Goal: Task Accomplishment & Management: Manage account settings

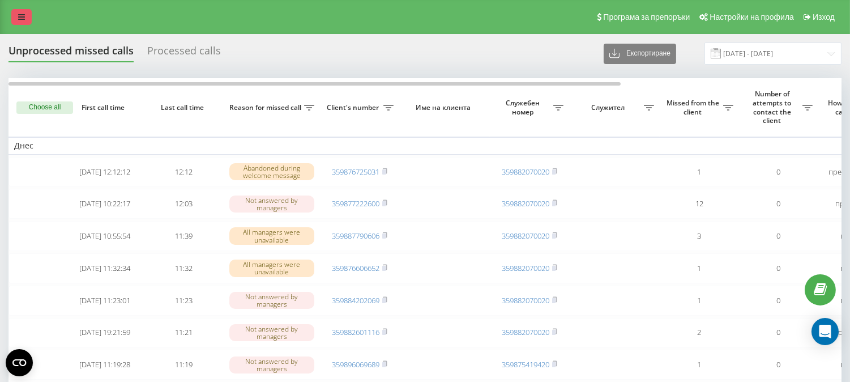
click at [15, 23] on link at bounding box center [21, 17] width 20 height 16
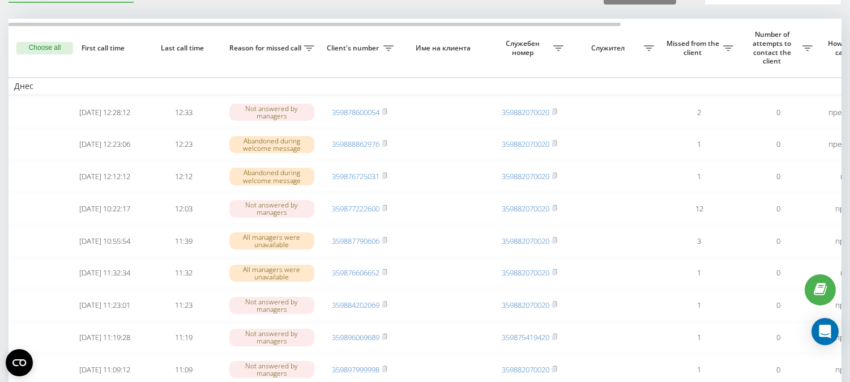
click at [849, 97] on html "swipe.bg Проекти swipe.bg Табло Център за оплаквания Списък обаждания Списък съ…" at bounding box center [425, 132] width 850 height 382
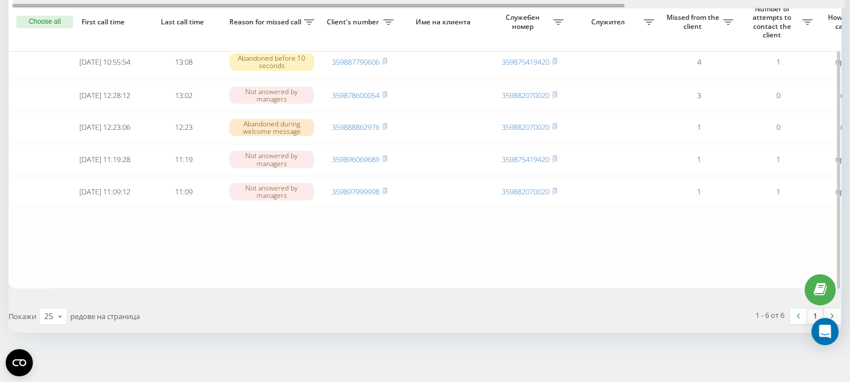
scroll to position [139, 0]
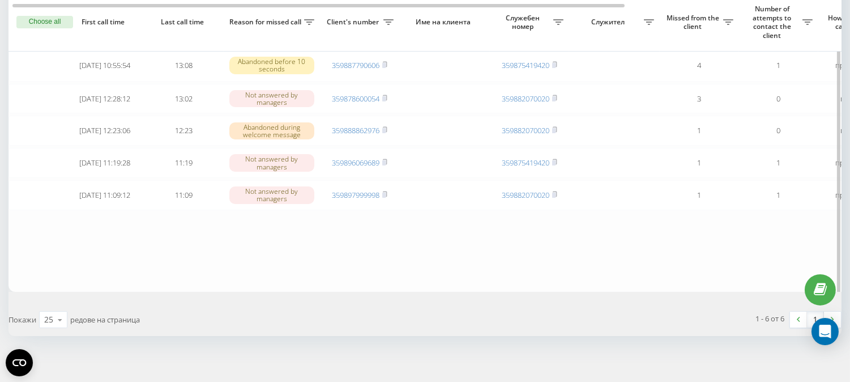
click at [51, 21] on button "Choose all" at bounding box center [44, 22] width 57 height 12
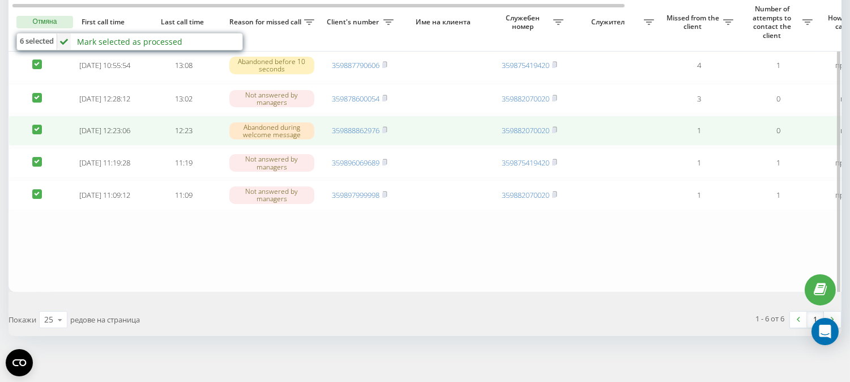
click at [38, 125] on label at bounding box center [37, 125] width 10 height 0
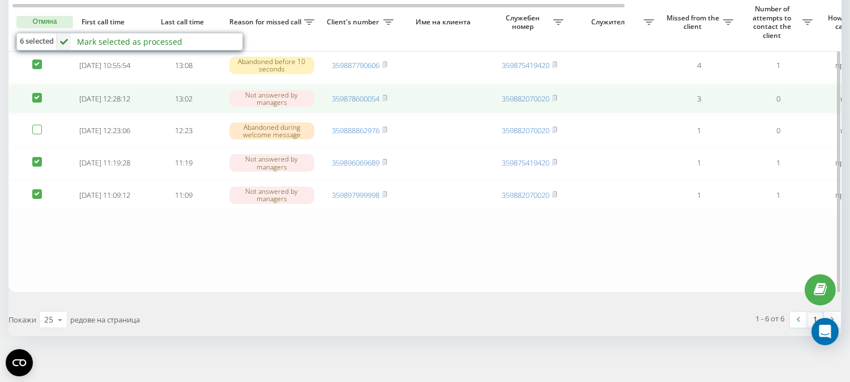
checkbox input "false"
click at [40, 93] on label at bounding box center [37, 93] width 10 height 0
checkbox input "false"
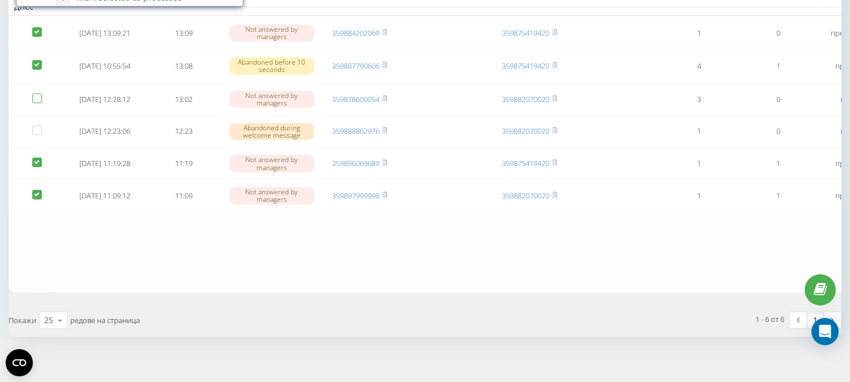
scroll to position [24, 0]
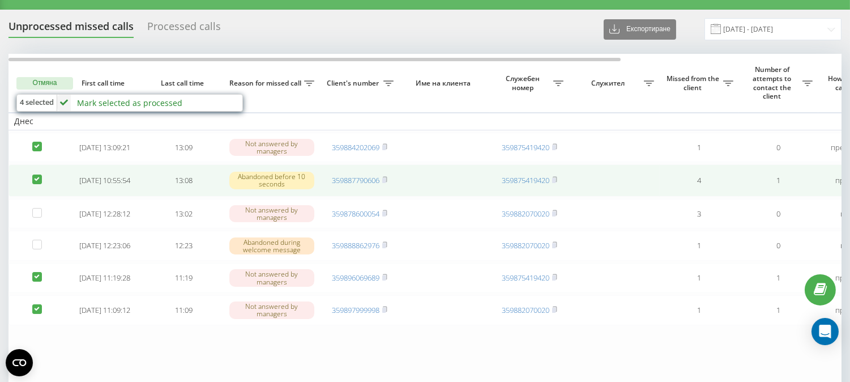
click at [40, 174] on label at bounding box center [37, 174] width 10 height 0
checkbox input "false"
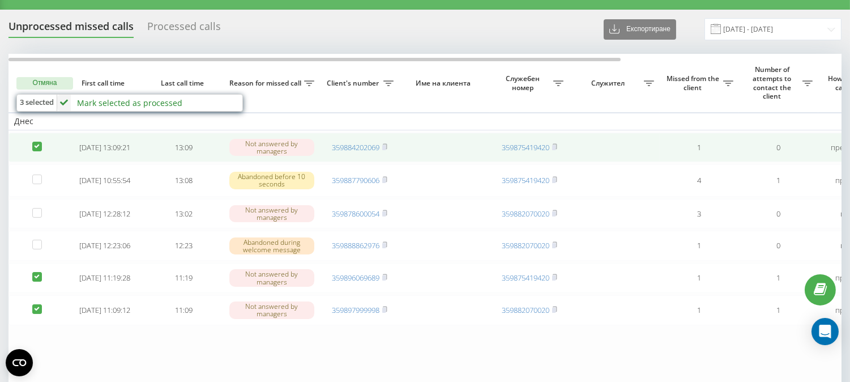
click at [38, 142] on label at bounding box center [37, 142] width 10 height 0
checkbox input "false"
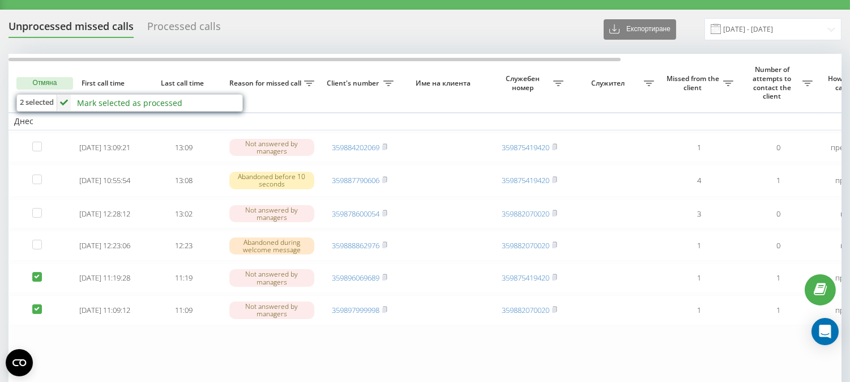
click at [134, 102] on div "Mark selected as processed" at bounding box center [129, 102] width 105 height 11
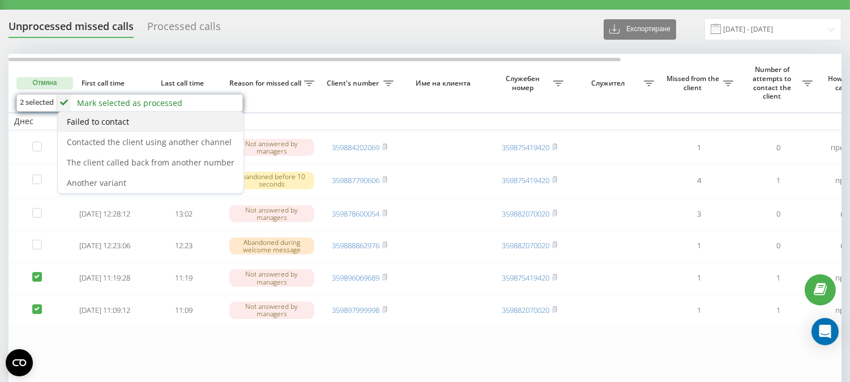
click at [125, 126] on div "Failed to contact" at bounding box center [151, 122] width 186 height 20
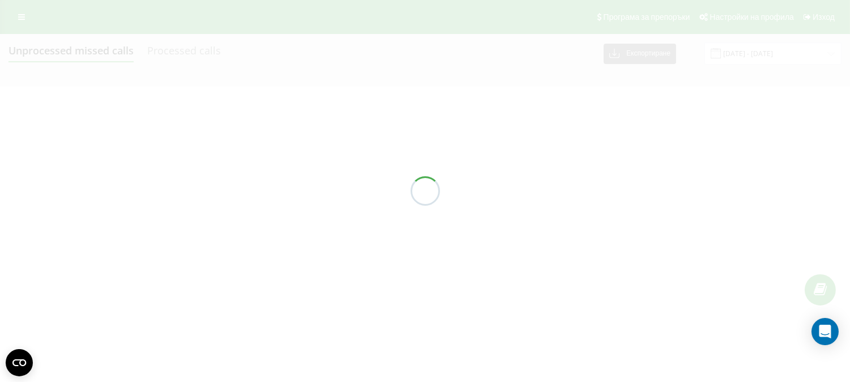
scroll to position [0, 0]
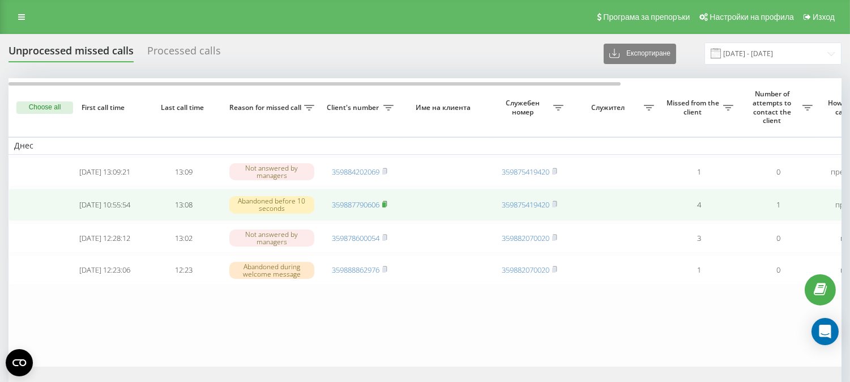
click at [386, 207] on rect at bounding box center [383, 204] width 3 height 5
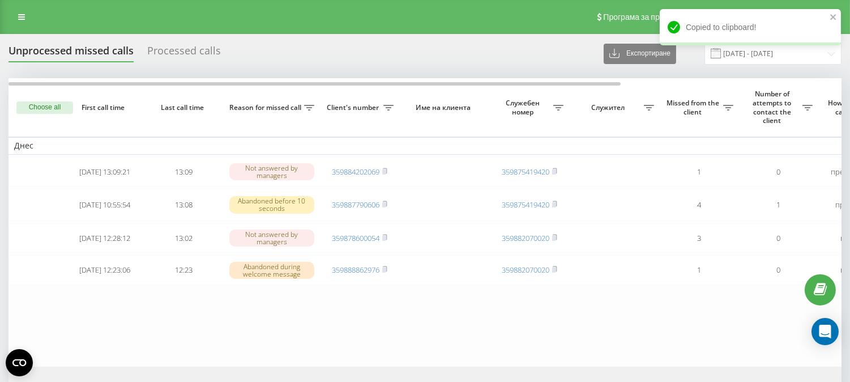
click at [58, 110] on button "Choose all" at bounding box center [44, 107] width 57 height 12
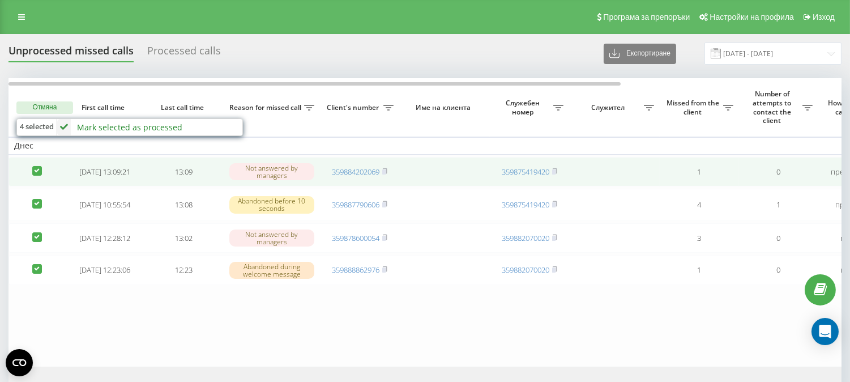
click at [40, 165] on td at bounding box center [36, 172] width 57 height 30
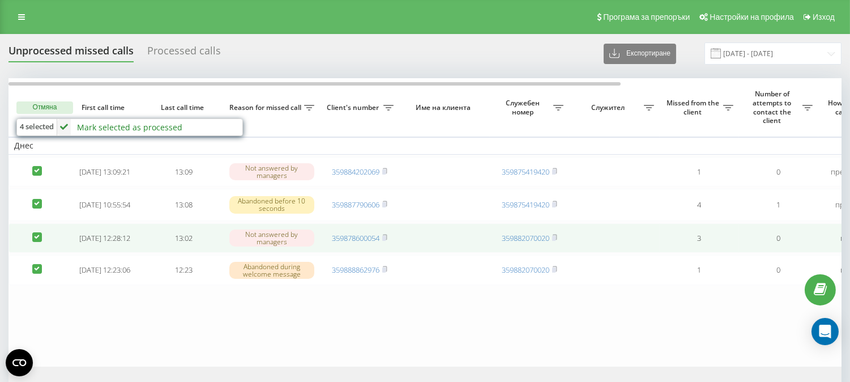
click at [38, 232] on label at bounding box center [37, 232] width 10 height 0
checkbox input "false"
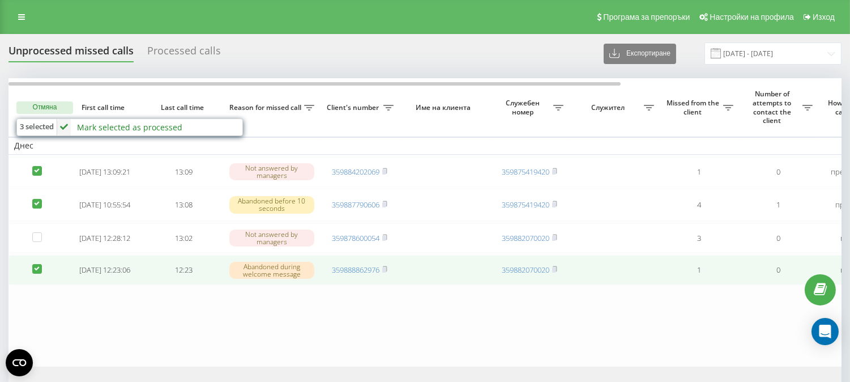
click at [37, 264] on label at bounding box center [37, 264] width 10 height 0
checkbox input "false"
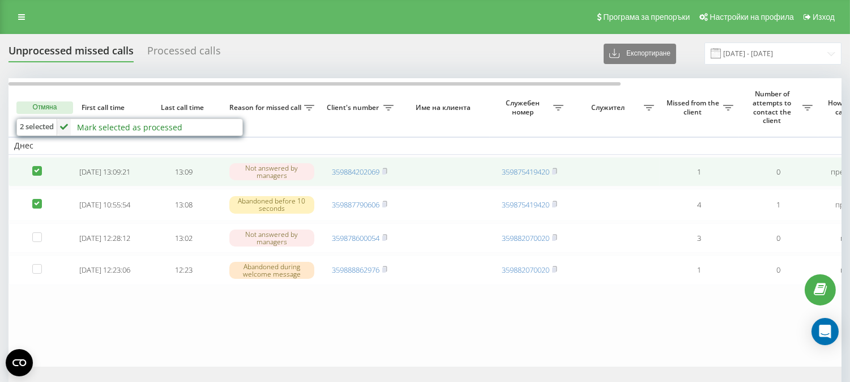
click at [37, 166] on label at bounding box center [37, 166] width 10 height 0
checkbox input "false"
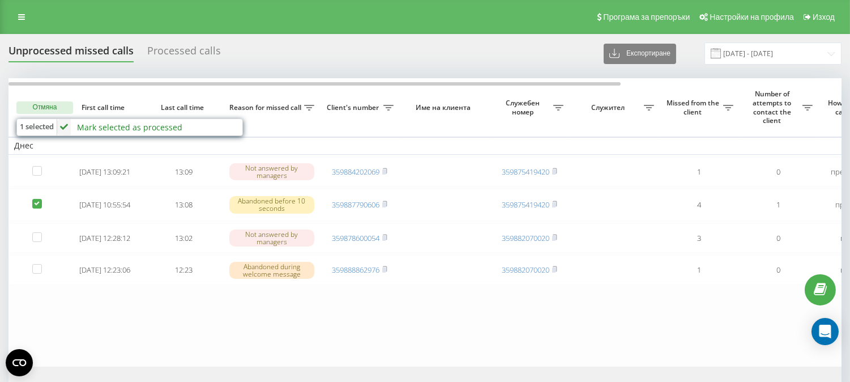
click at [132, 131] on div "Mark selected as processed" at bounding box center [129, 127] width 105 height 11
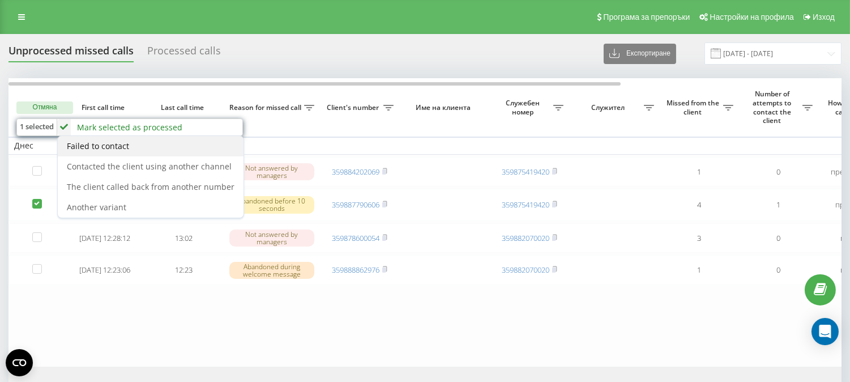
click at [122, 140] on span "Failed to contact" at bounding box center [98, 145] width 62 height 11
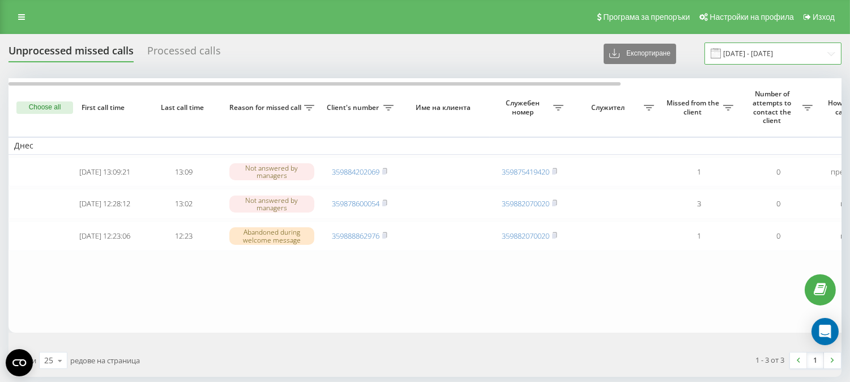
click at [765, 46] on input "18.09.2025 - 19.09.2025" at bounding box center [772, 53] width 137 height 22
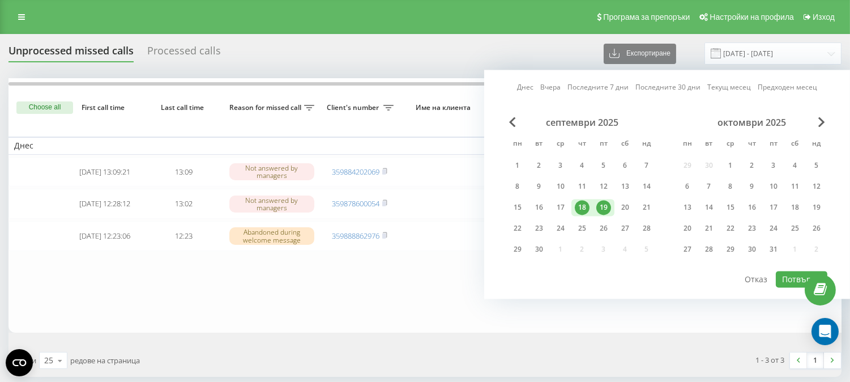
click at [528, 87] on link "Днес" at bounding box center [525, 87] width 16 height 11
click at [790, 273] on button "Потвърди" at bounding box center [802, 279] width 52 height 16
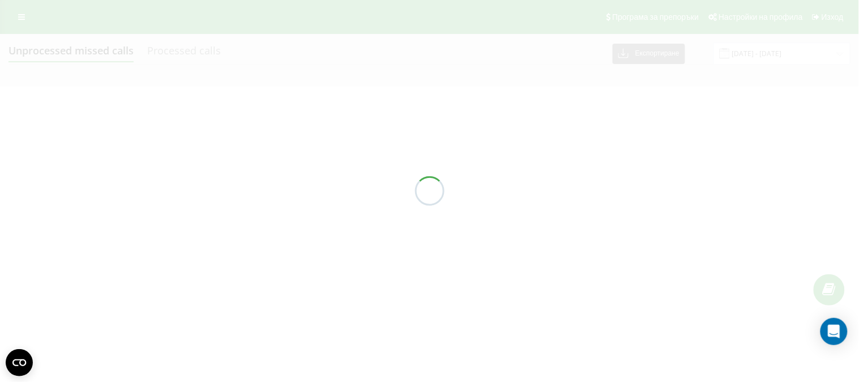
type input "[DATE] - [DATE]"
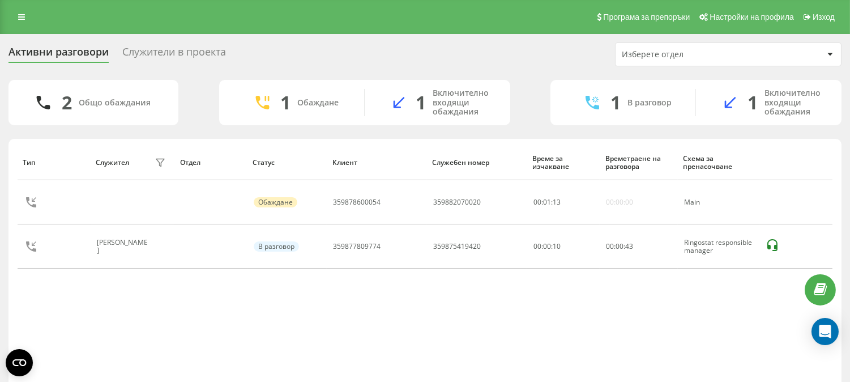
click at [144, 55] on div "Служители в проекта" at bounding box center [174, 55] width 104 height 18
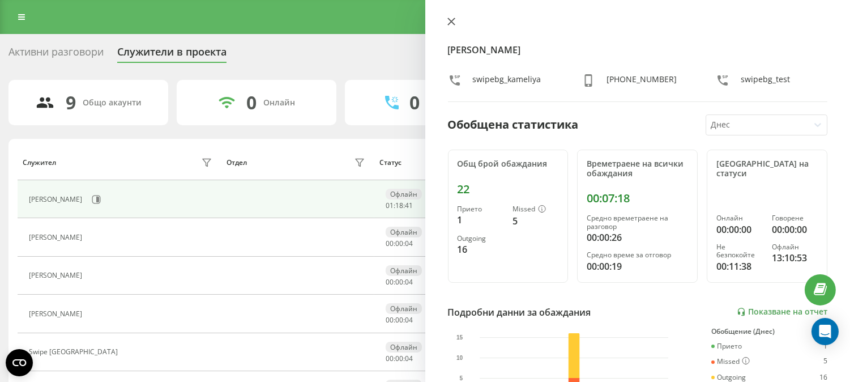
click at [454, 26] on button at bounding box center [451, 22] width 15 height 11
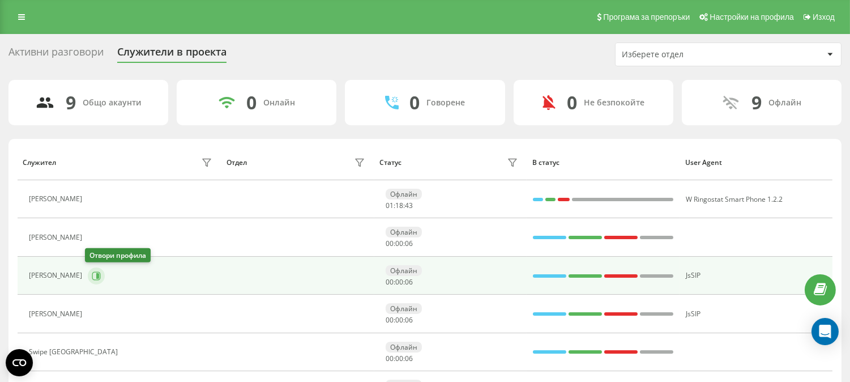
click at [93, 277] on icon at bounding box center [96, 275] width 9 height 9
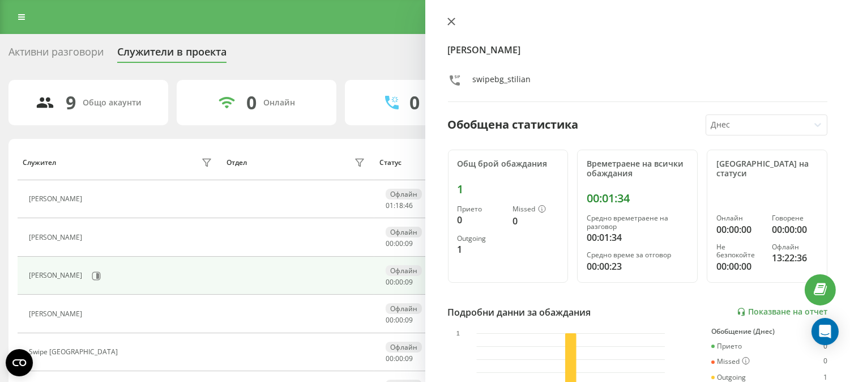
click at [456, 24] on button at bounding box center [451, 22] width 15 height 11
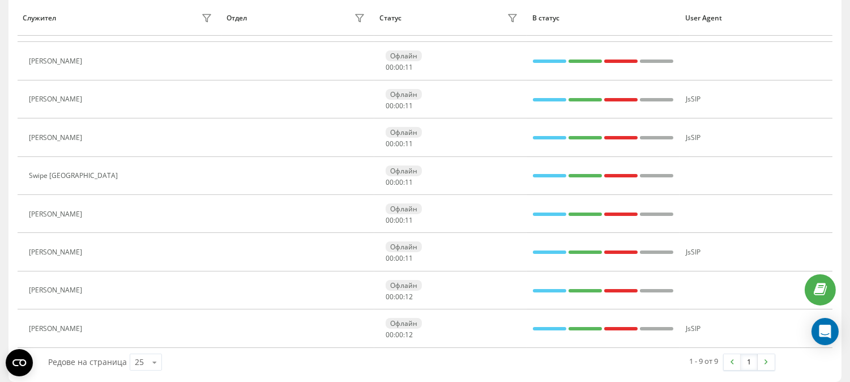
scroll to position [183, 0]
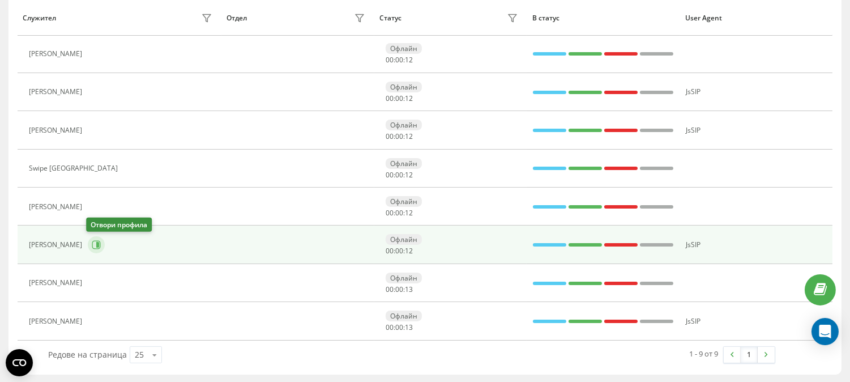
click at [92, 245] on icon at bounding box center [96, 244] width 9 height 9
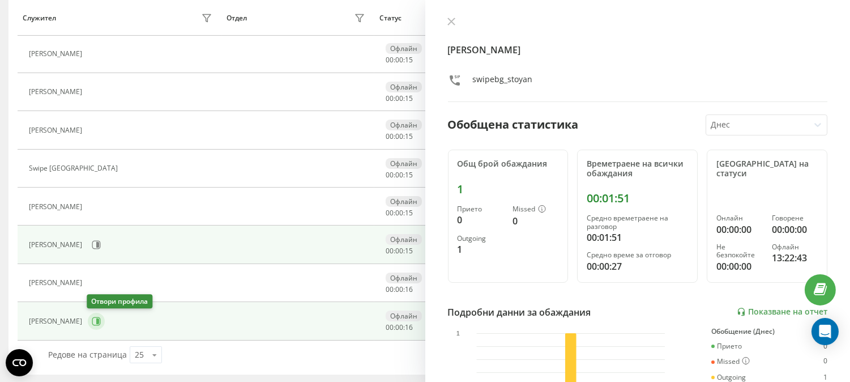
click at [92, 323] on icon at bounding box center [96, 320] width 9 height 9
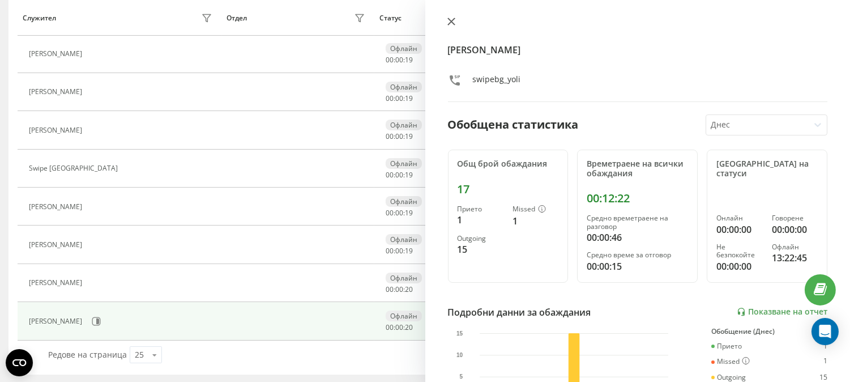
click at [451, 22] on icon at bounding box center [450, 21] width 7 height 7
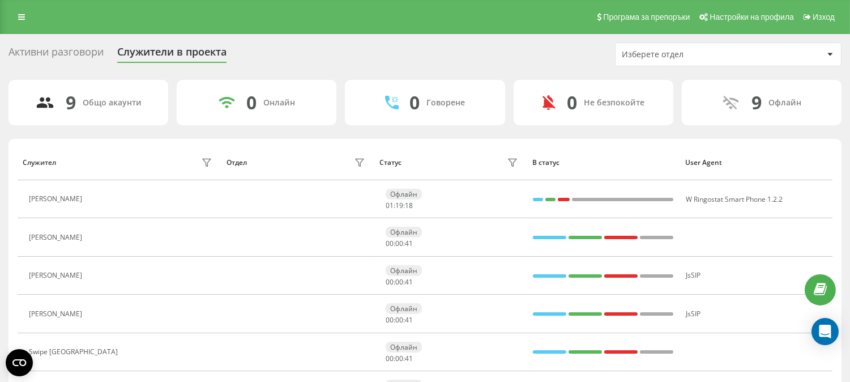
click at [71, 51] on div "Активни разговори" at bounding box center [55, 55] width 95 height 18
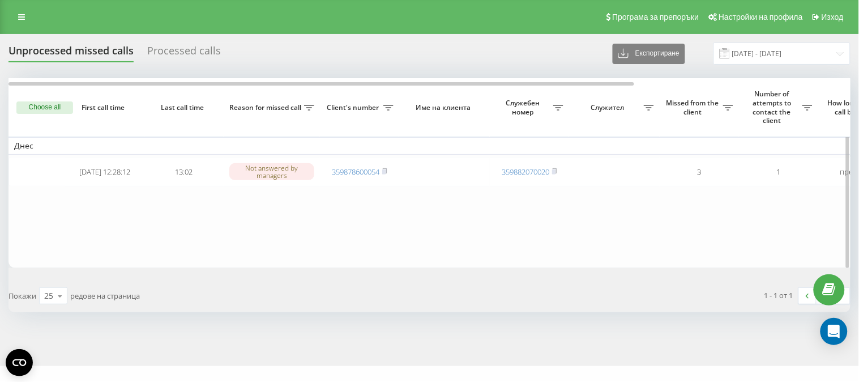
click at [46, 104] on button "Choose all" at bounding box center [44, 107] width 57 height 12
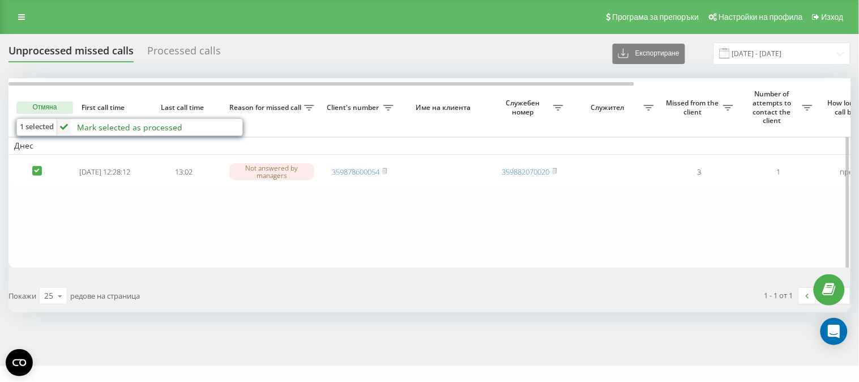
click at [82, 123] on div "Mark selected as processed" at bounding box center [129, 127] width 105 height 11
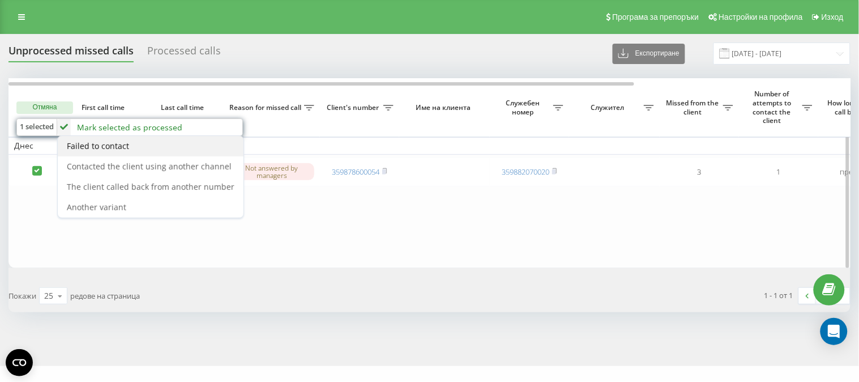
click at [114, 140] on span "Failed to contact" at bounding box center [98, 145] width 62 height 11
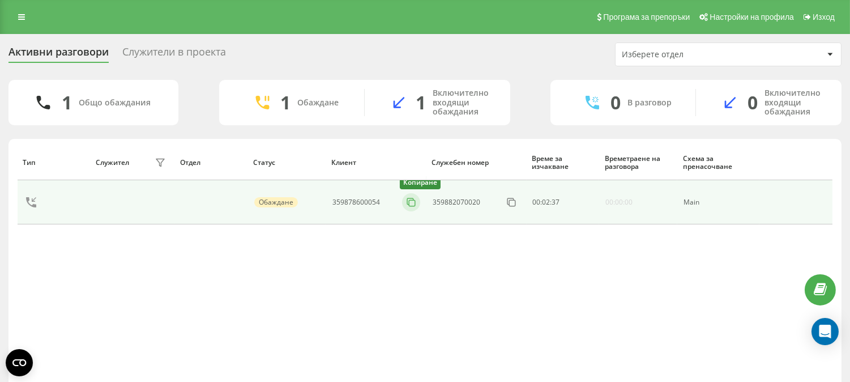
click at [410, 202] on icon at bounding box center [410, 201] width 11 height 11
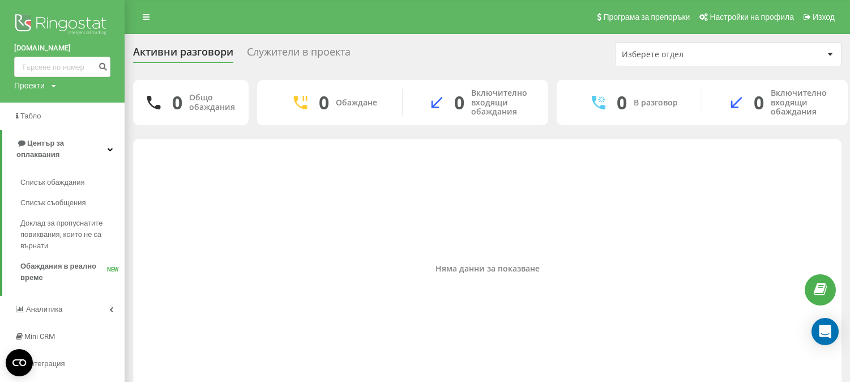
click at [59, 177] on span "Списък обаждания" at bounding box center [52, 182] width 65 height 11
